Goal: Find specific page/section: Find specific page/section

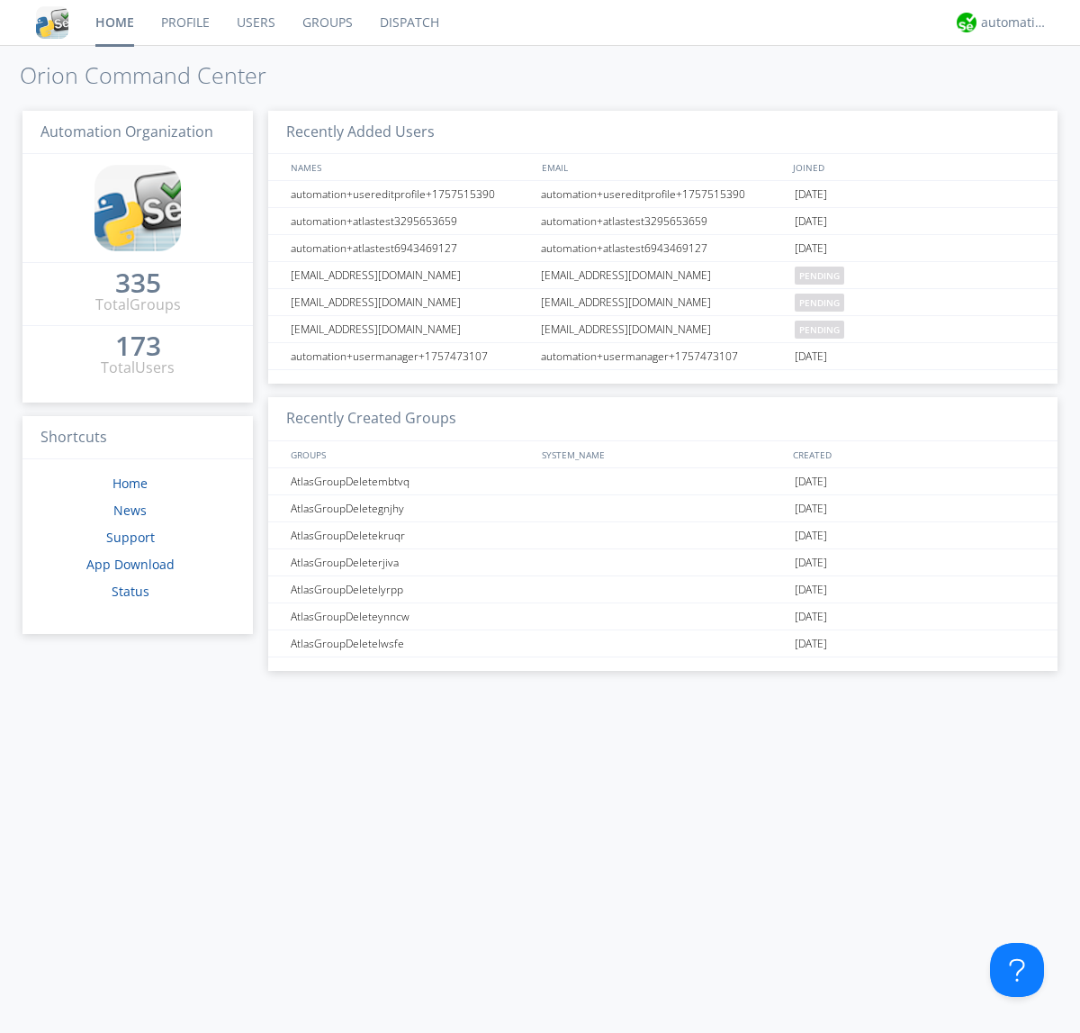
click at [408, 23] on link "Dispatch" at bounding box center [409, 22] width 86 height 45
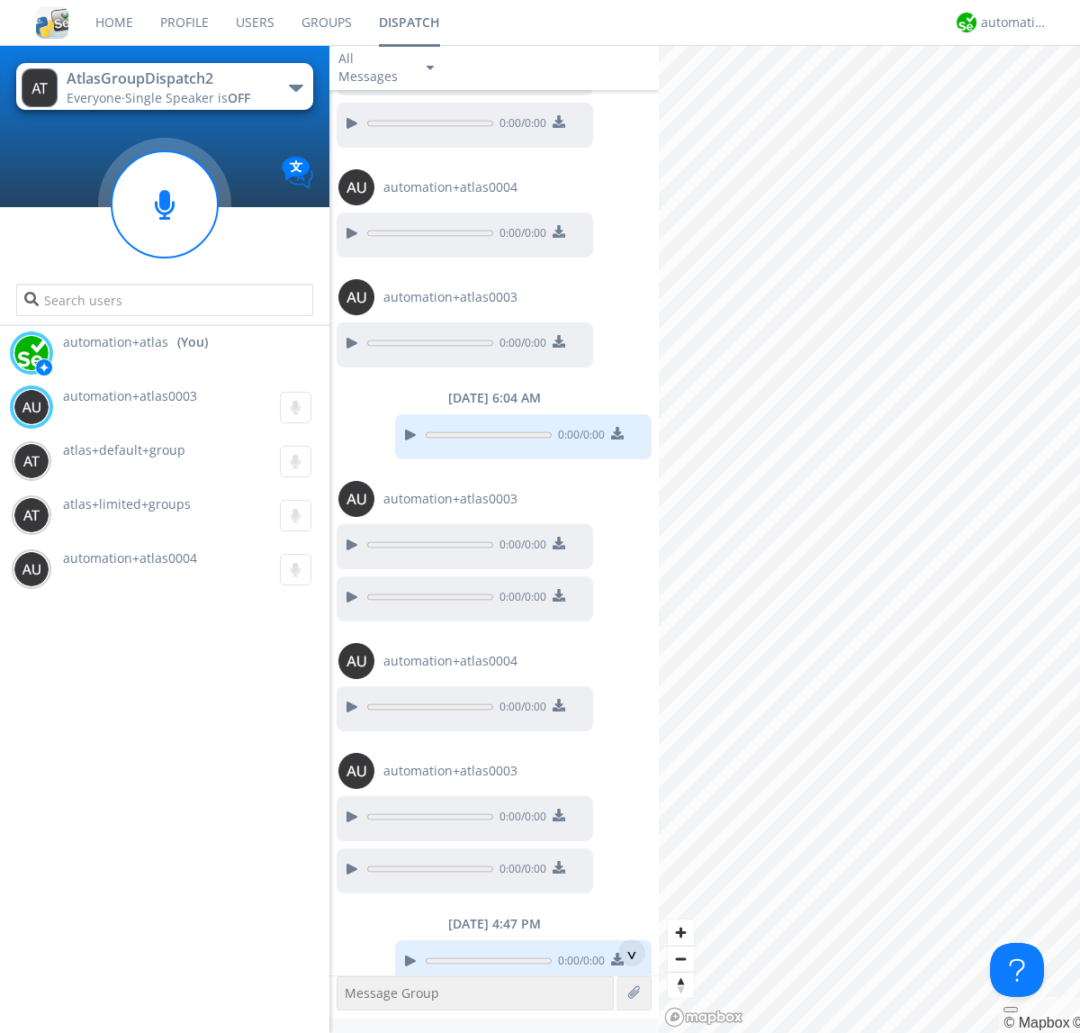
scroll to position [1096, 0]
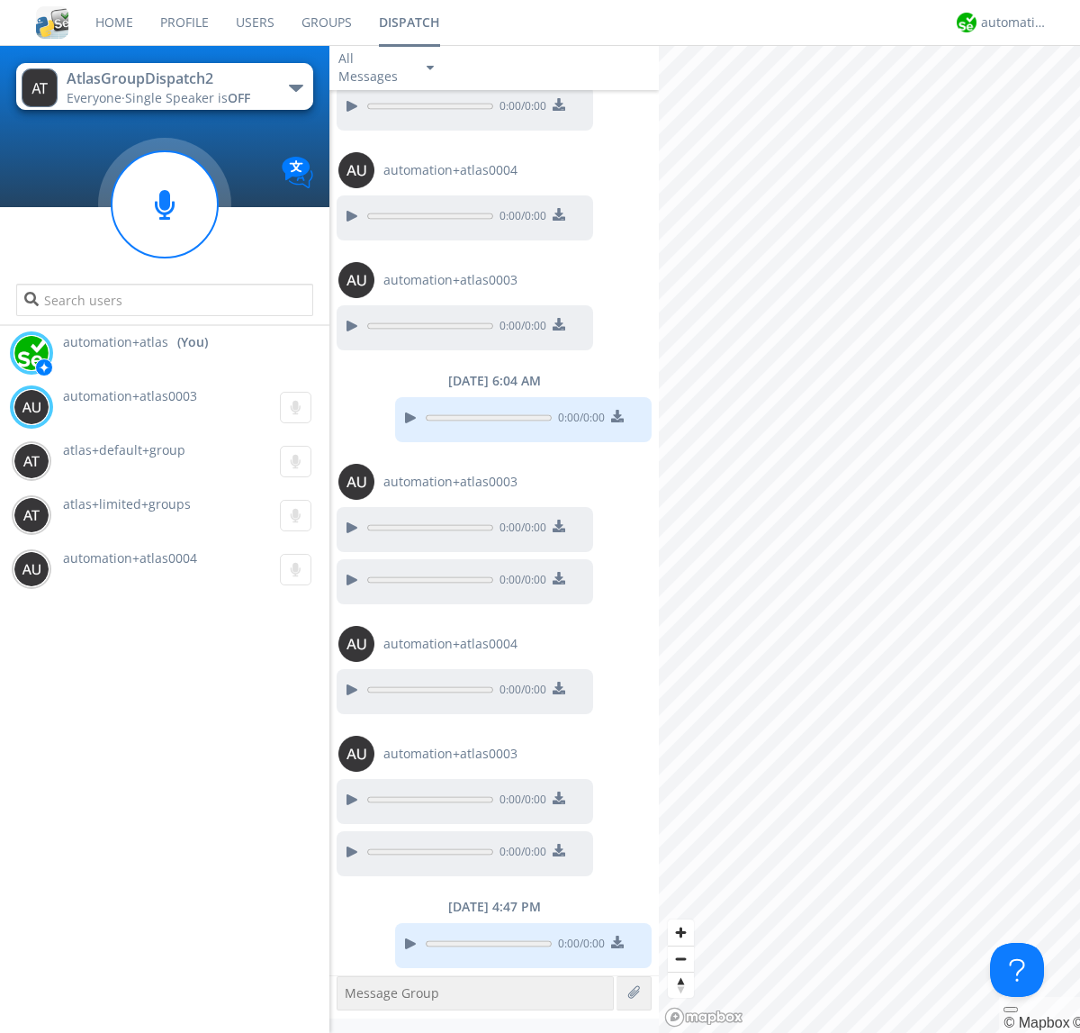
click at [295, 87] on div "button" at bounding box center [296, 88] width 14 height 7
click at [0, 0] on span "AtlasGroupDispatch" at bounding box center [0, 0] width 0 height 0
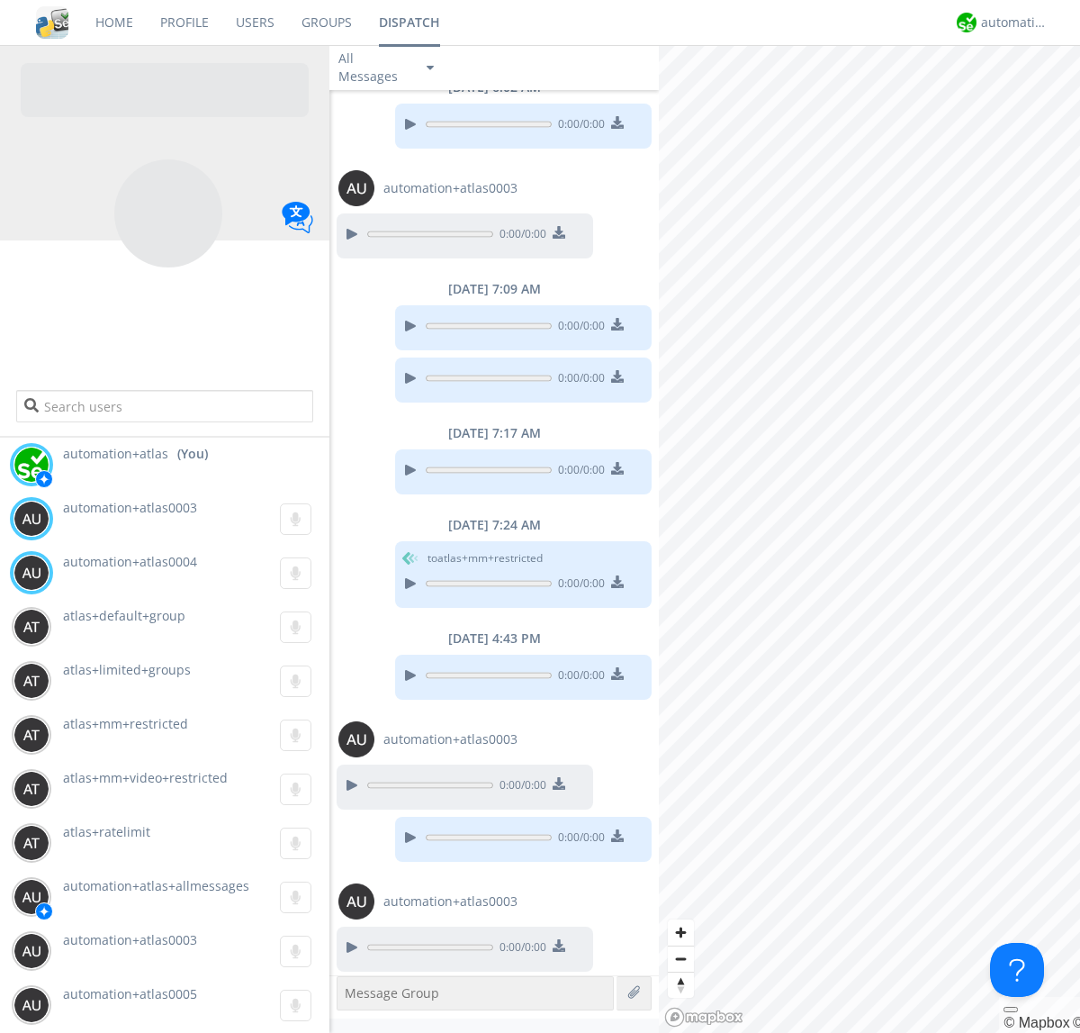
scroll to position [1038, 0]
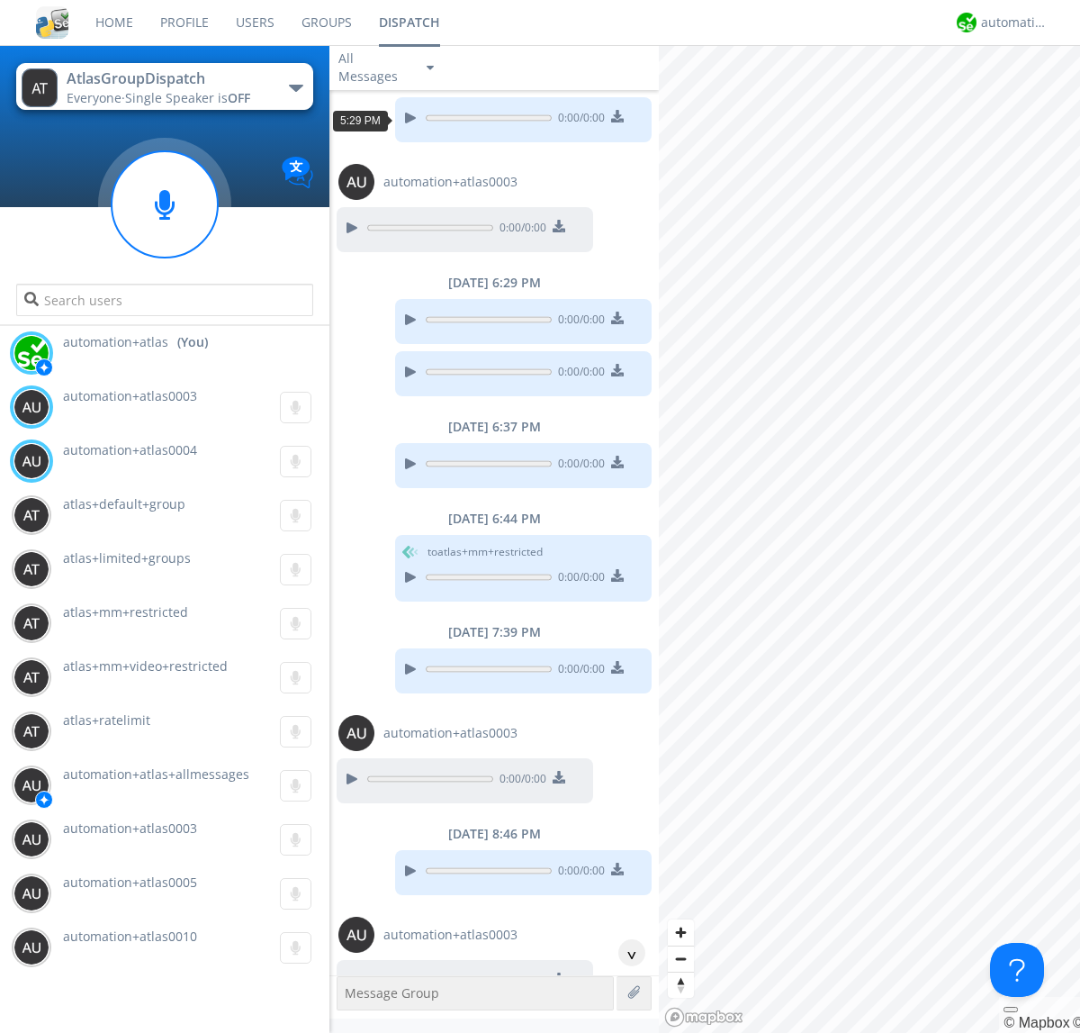
scroll to position [86, 0]
click at [625, 953] on div "^" at bounding box center [631, 952] width 27 height 27
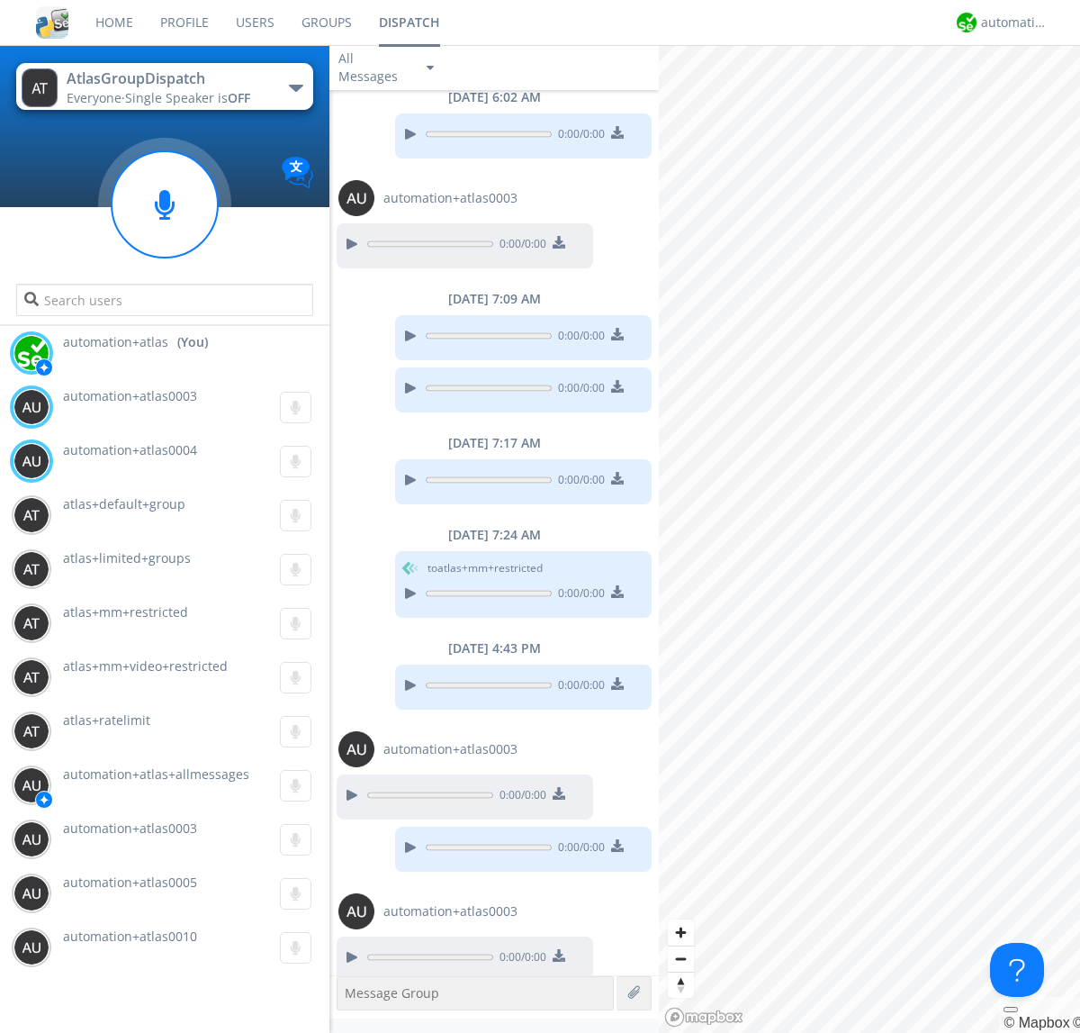
scroll to position [1038, 0]
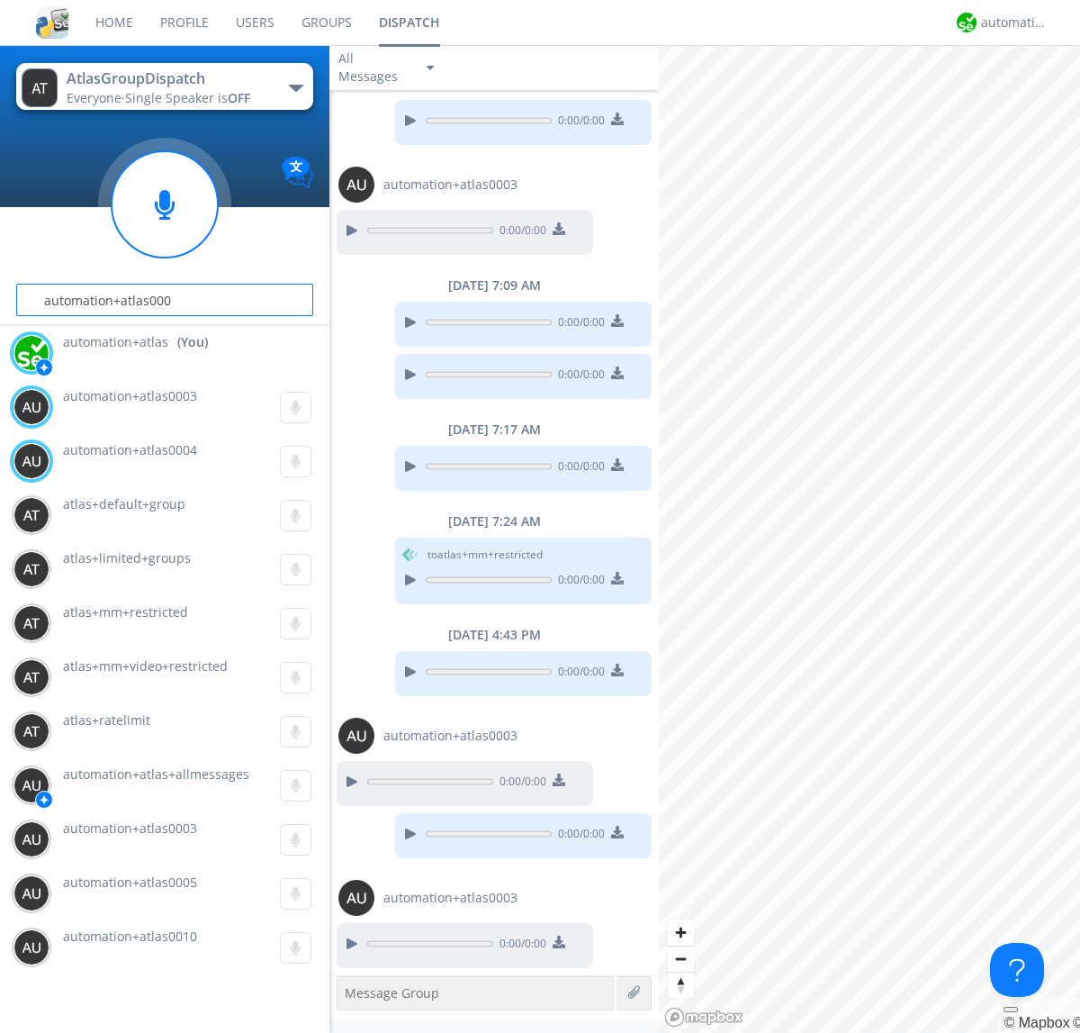
type input "automation+atlas0004"
click at [1010, 23] on div "automation+atlas" at bounding box center [1015, 23] width 68 height 18
